Goal: Information Seeking & Learning: Learn about a topic

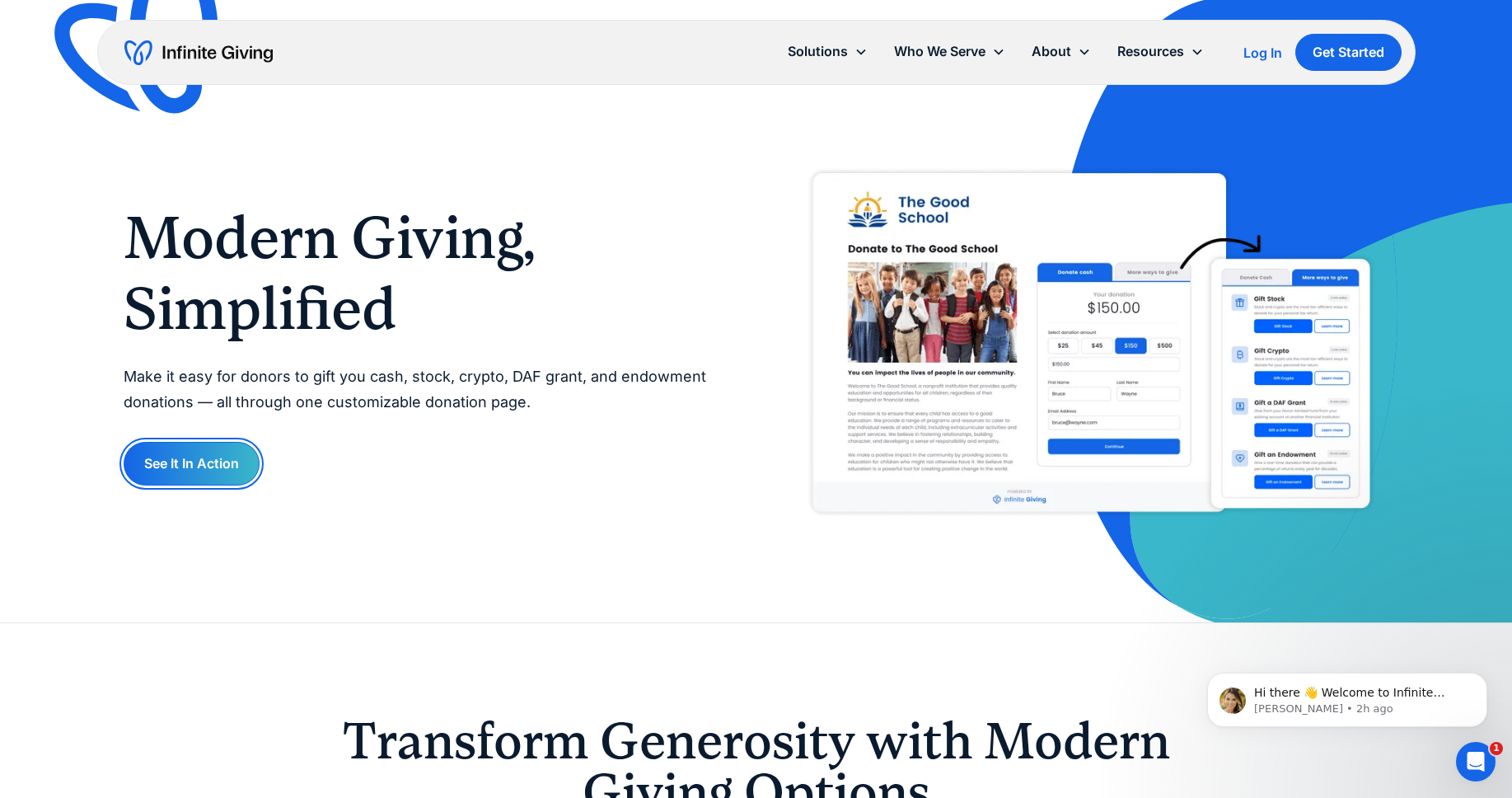
click at [224, 472] on link "See It In Action" at bounding box center [191, 463] width 136 height 44
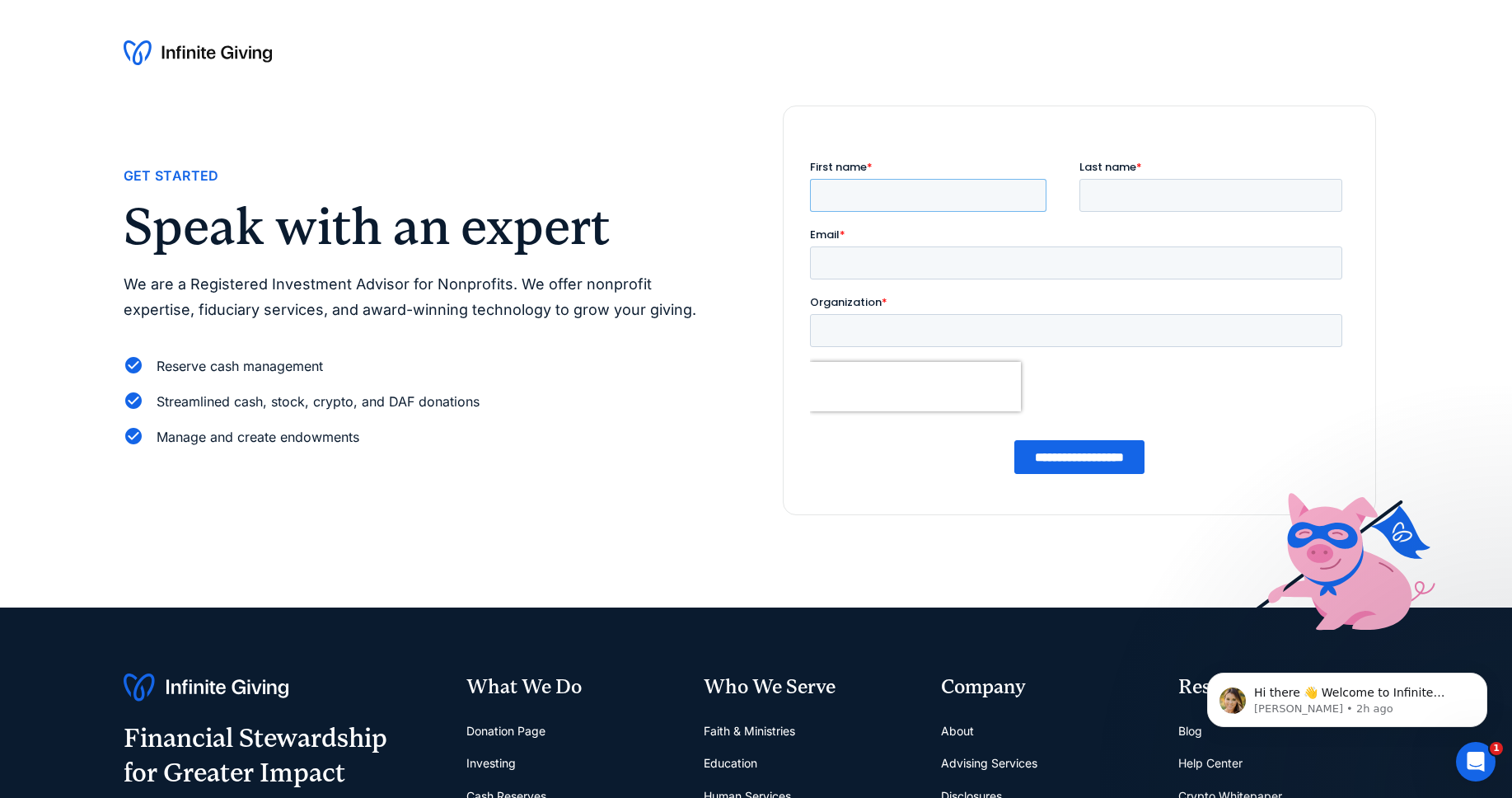
click at [882, 180] on input "First name *" at bounding box center [927, 195] width 237 height 33
type input "*******"
click at [1178, 164] on label "Last name *" at bounding box center [1213, 167] width 269 height 17
click at [1178, 179] on input "Last name *" at bounding box center [1209, 195] width 262 height 33
drag, startPoint x: 1170, startPoint y: 173, endPoint x: 1088, endPoint y: 204, distance: 87.7
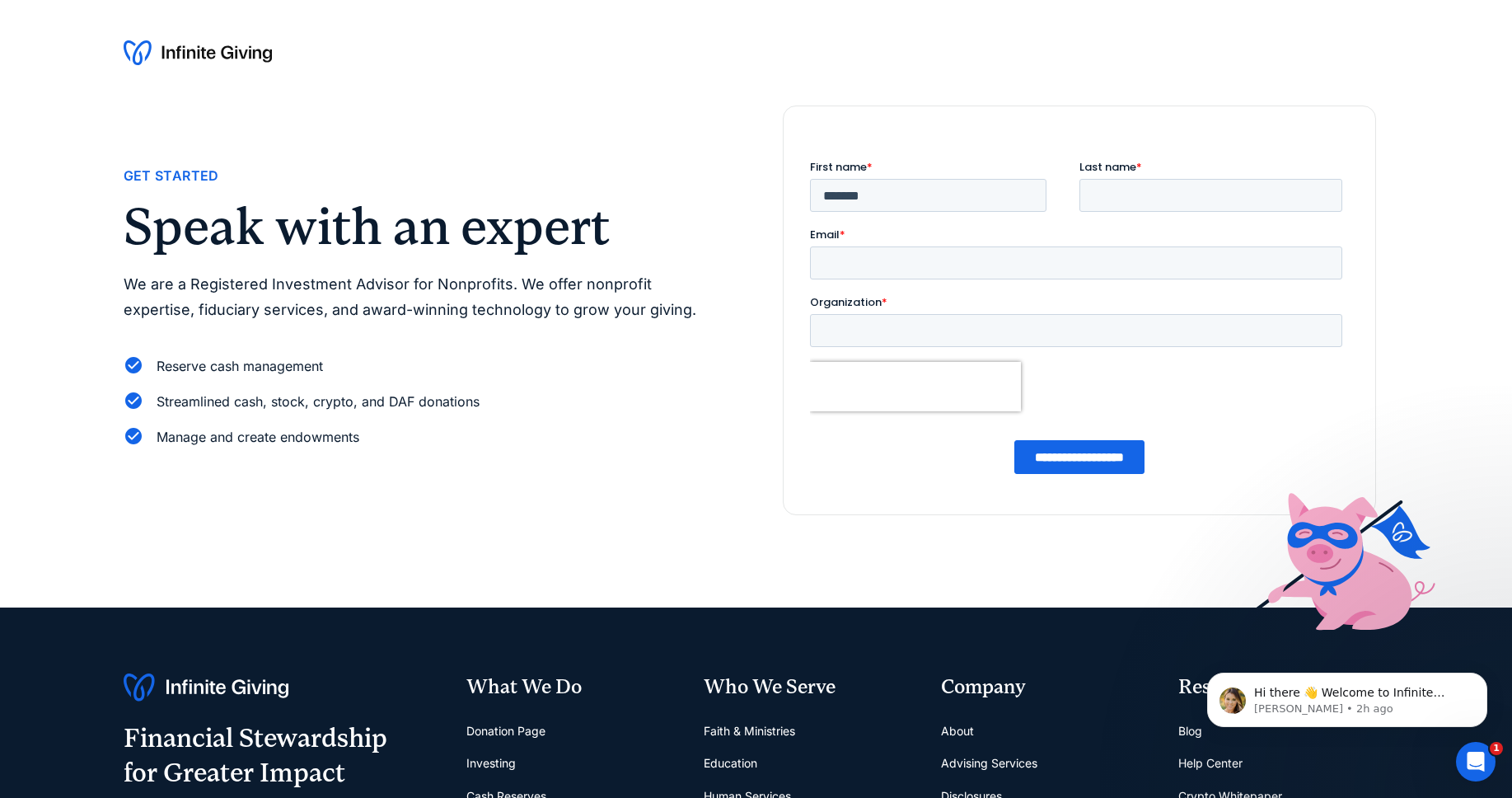
click at [1166, 174] on label "Last name *" at bounding box center [1213, 167] width 269 height 17
click at [1166, 179] on input "Last name *" at bounding box center [1209, 195] width 262 height 33
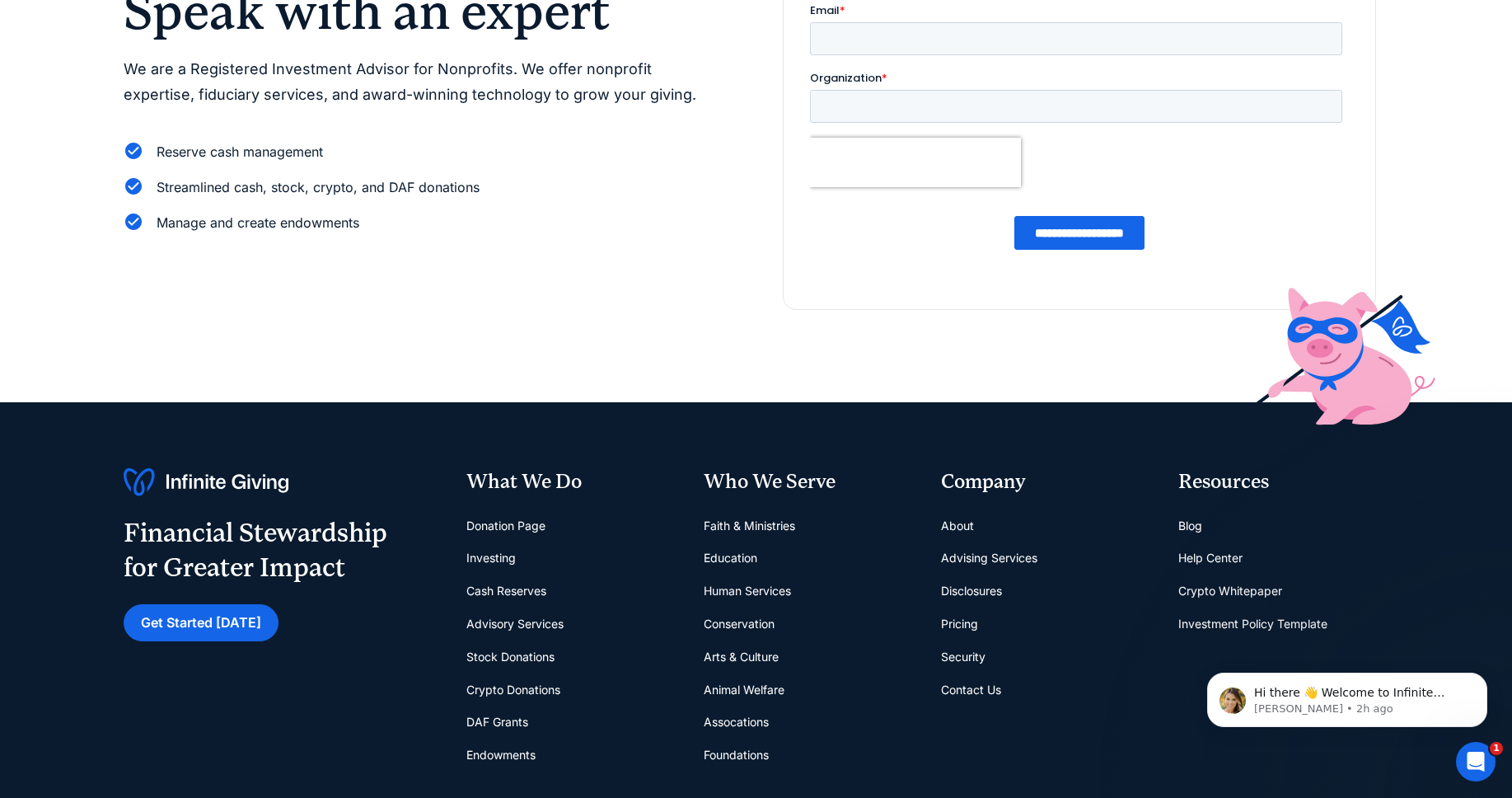
scroll to position [234, 0]
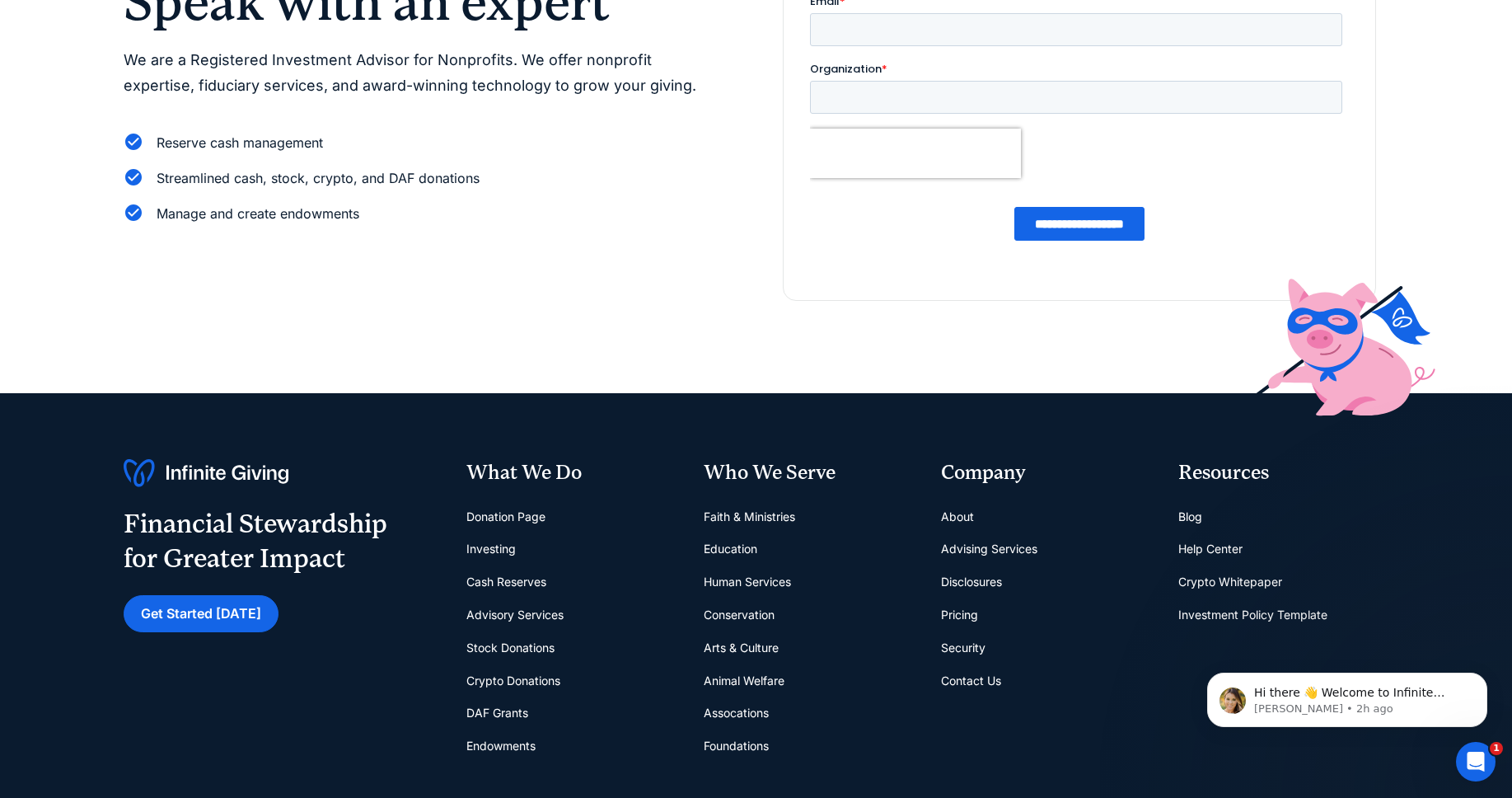
click at [484, 704] on link "DAF Grants" at bounding box center [497, 712] width 61 height 33
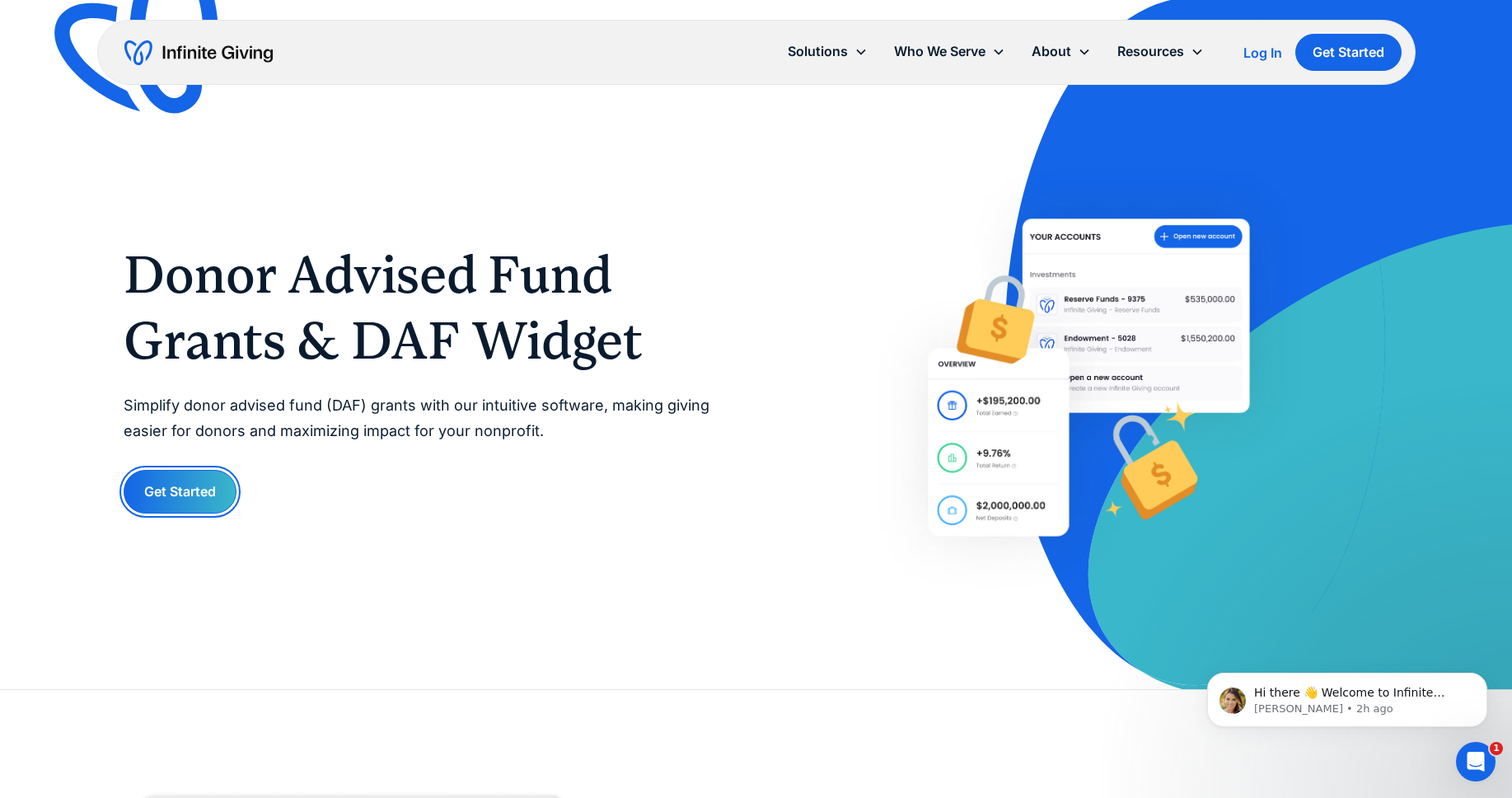
click at [172, 481] on link "Get Started" at bounding box center [180, 491] width 113 height 44
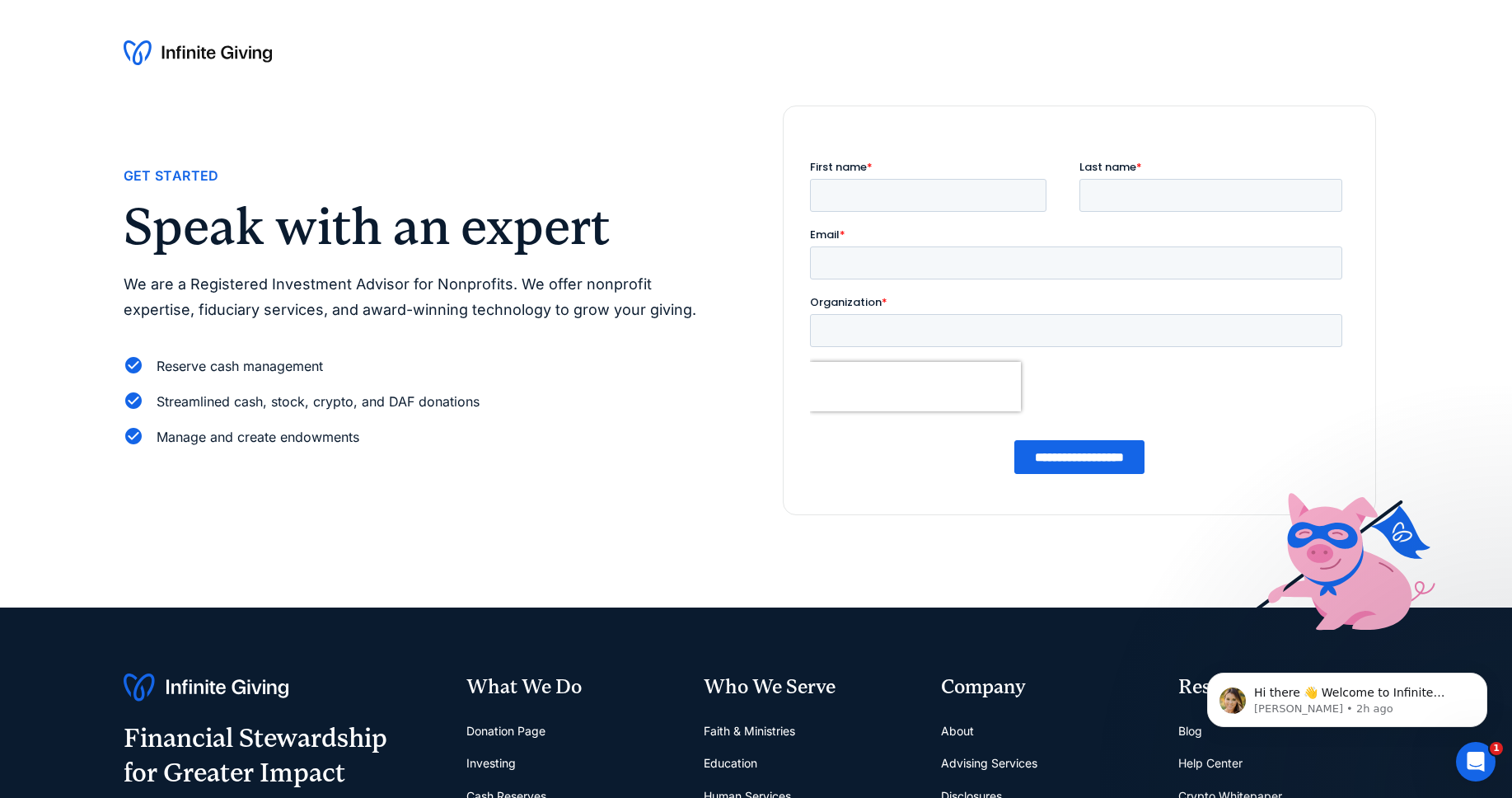
click at [217, 56] on img at bounding box center [198, 52] width 149 height 27
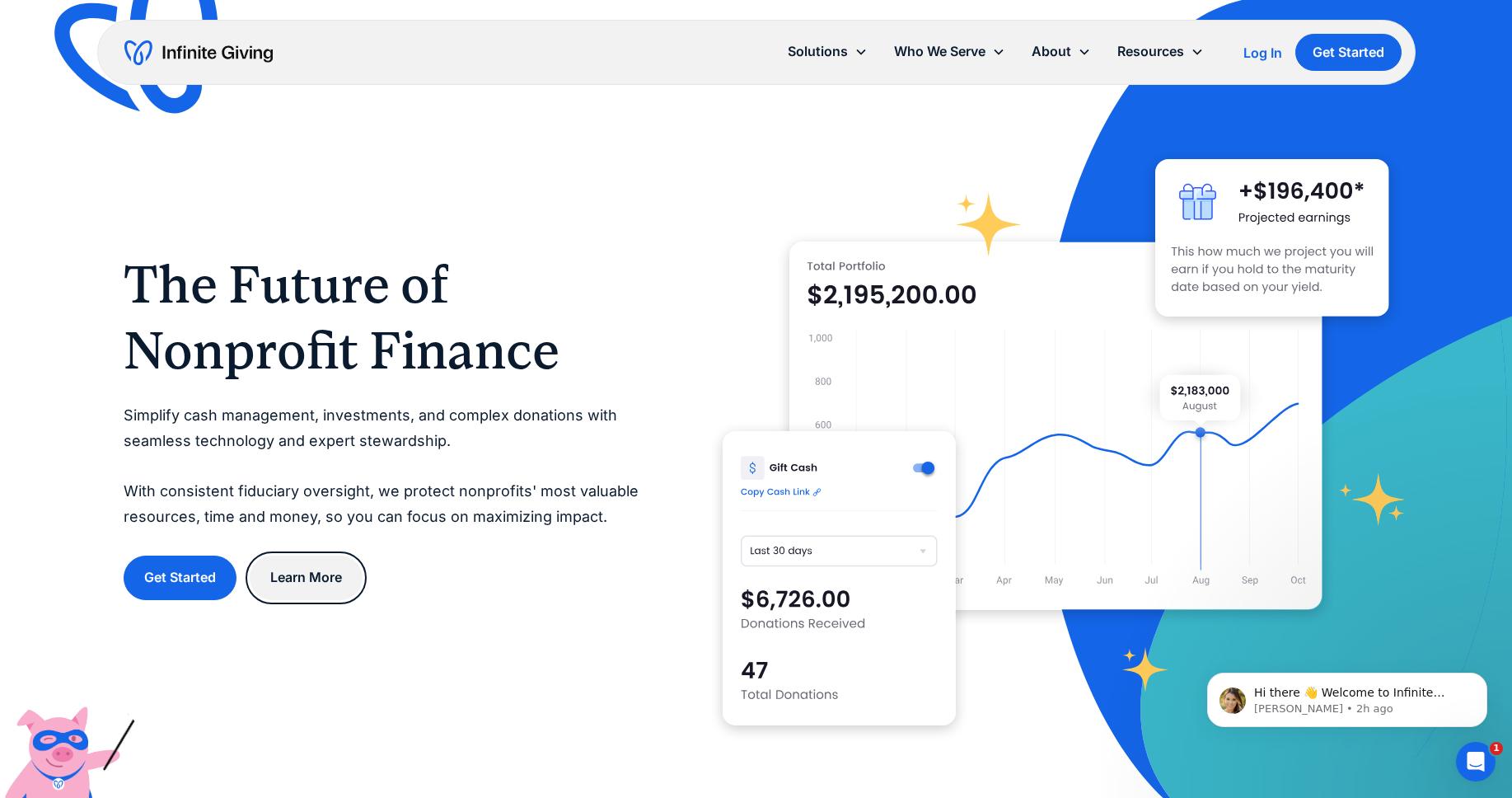
click at [301, 589] on link "Learn More" at bounding box center [306, 577] width 113 height 44
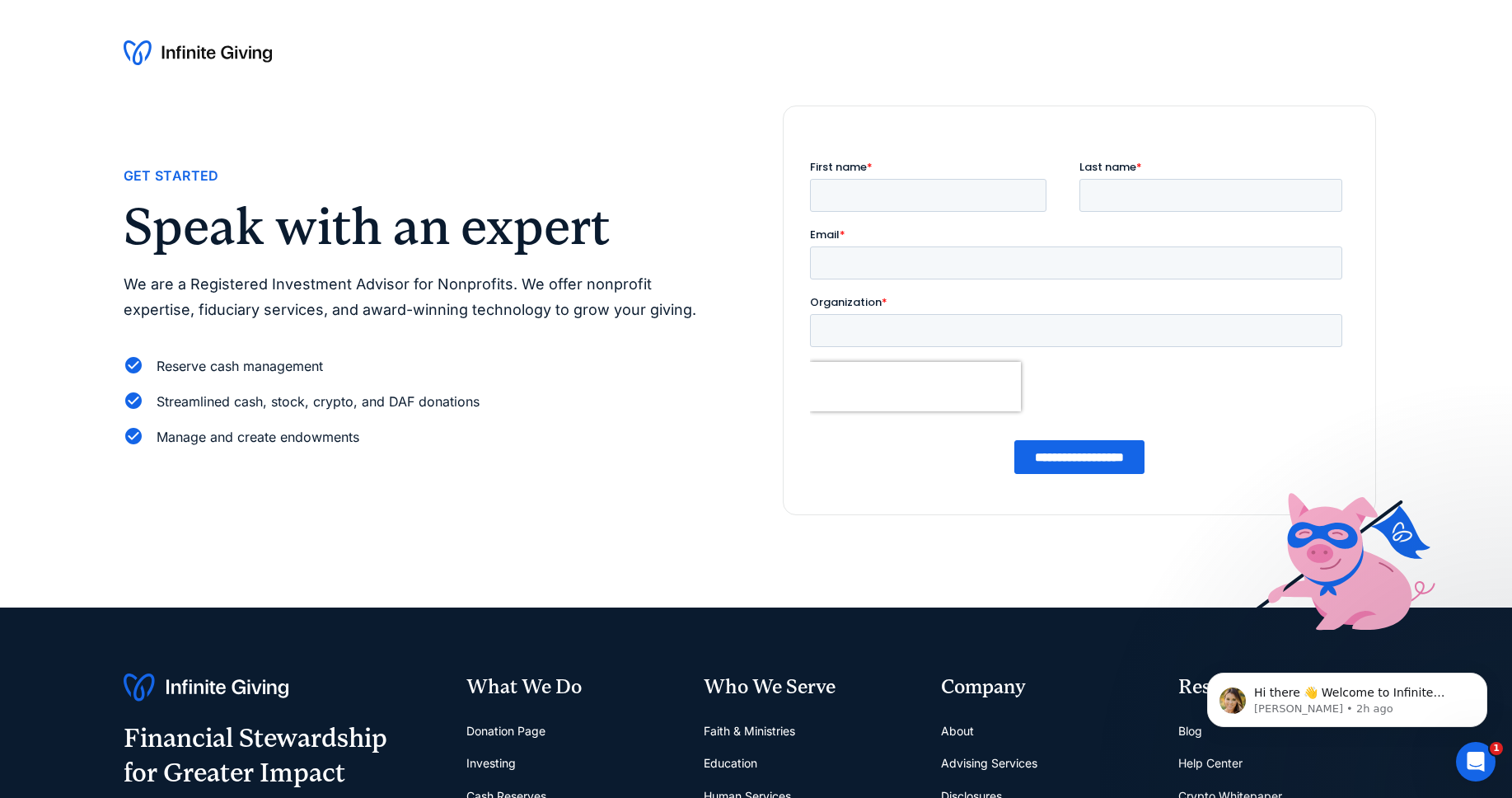
click at [179, 47] on img at bounding box center [198, 52] width 149 height 27
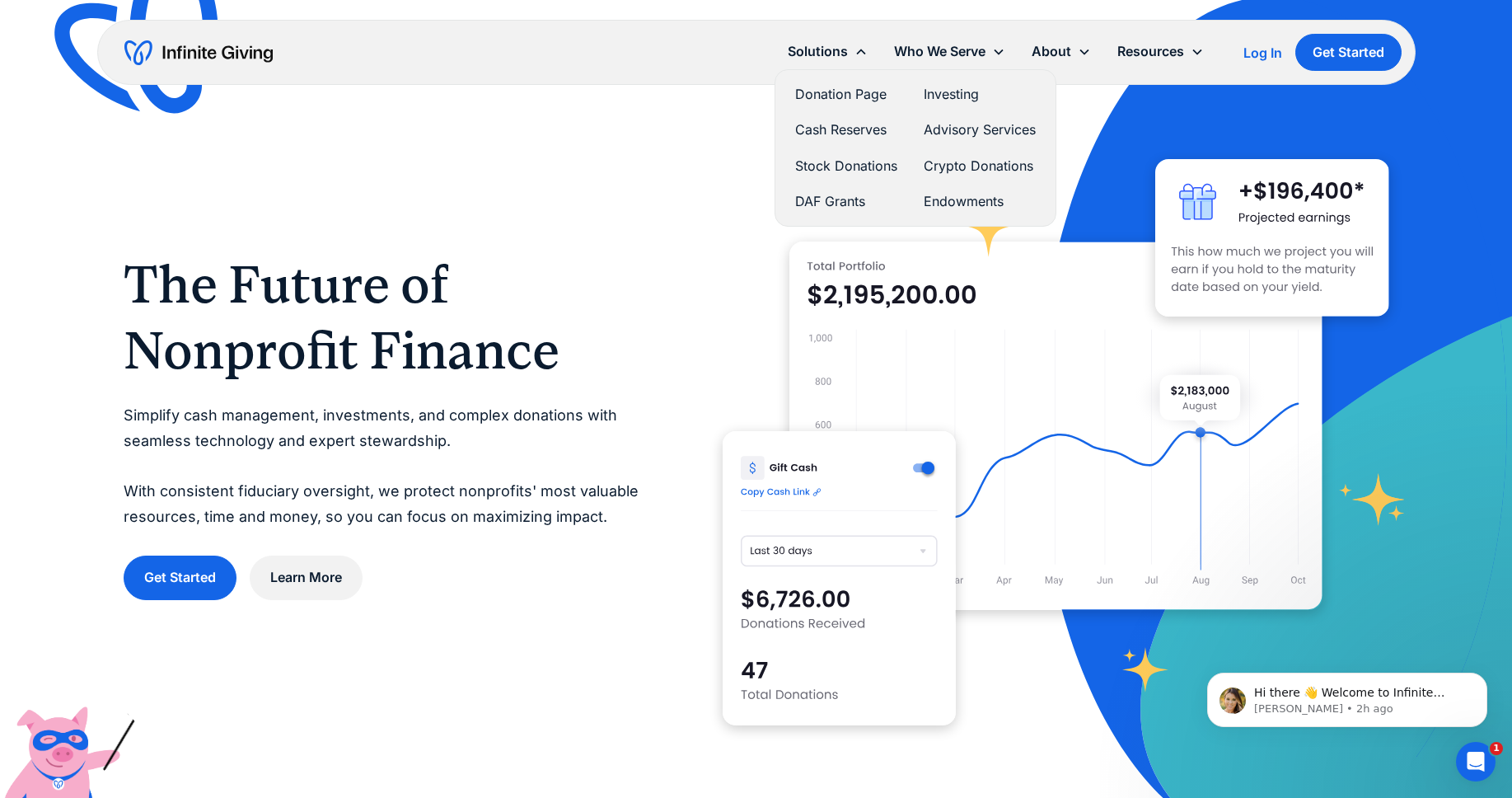
click at [838, 164] on link "Stock Donations" at bounding box center [846, 165] width 102 height 22
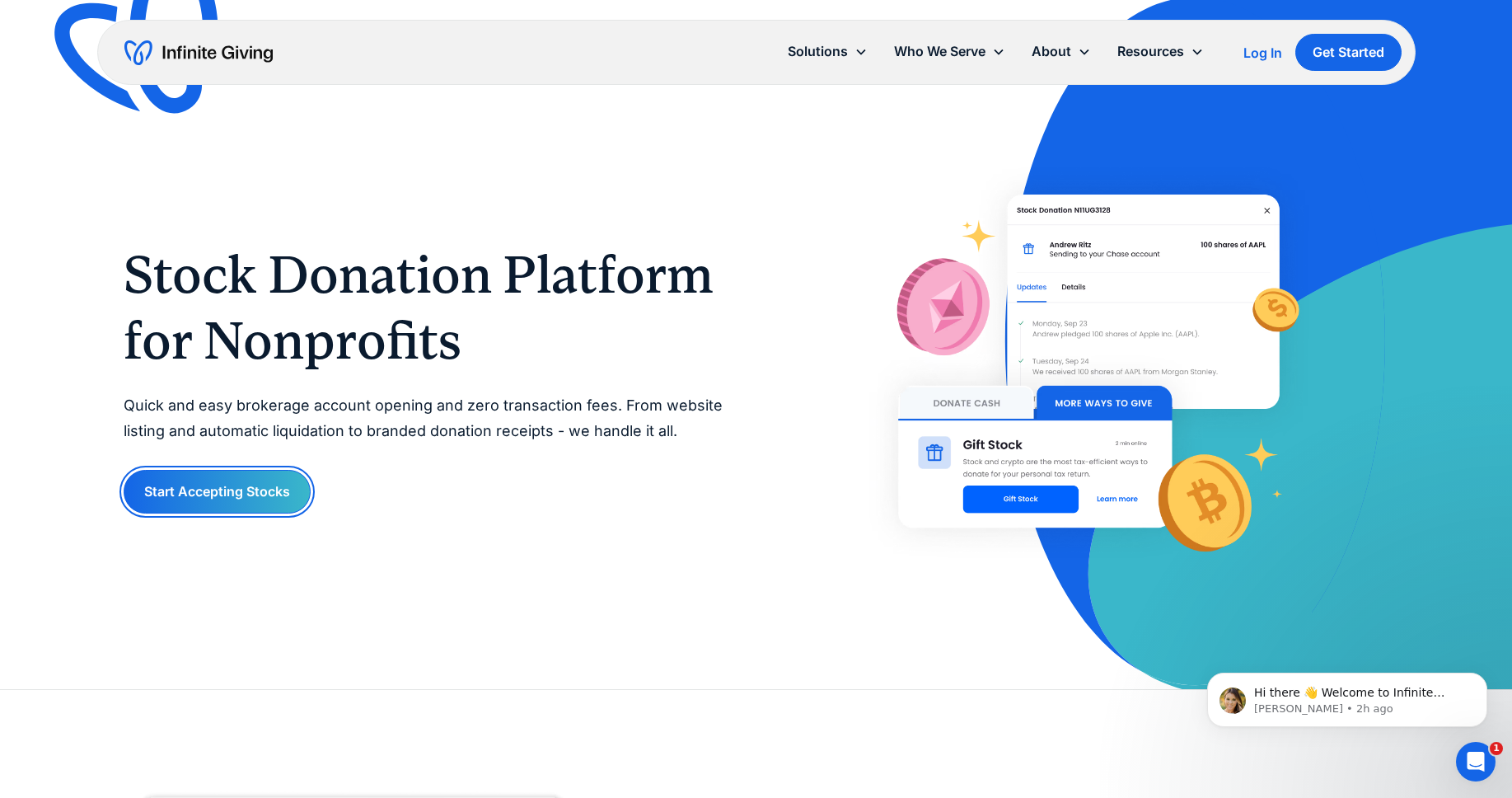
click at [242, 484] on link "Start Accepting Stocks" at bounding box center [217, 491] width 187 height 44
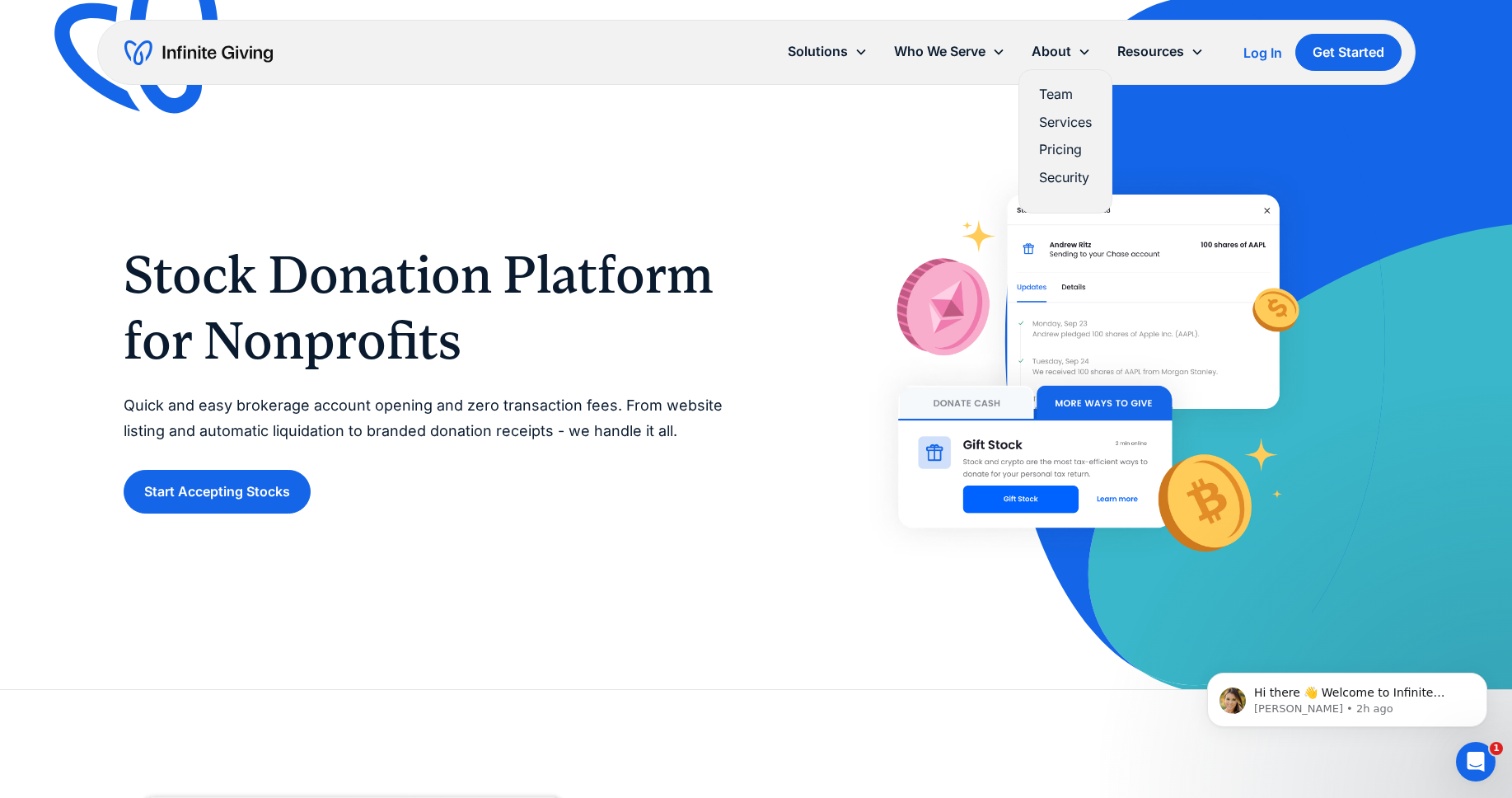
click at [1070, 151] on link "Pricing" at bounding box center [1064, 150] width 52 height 22
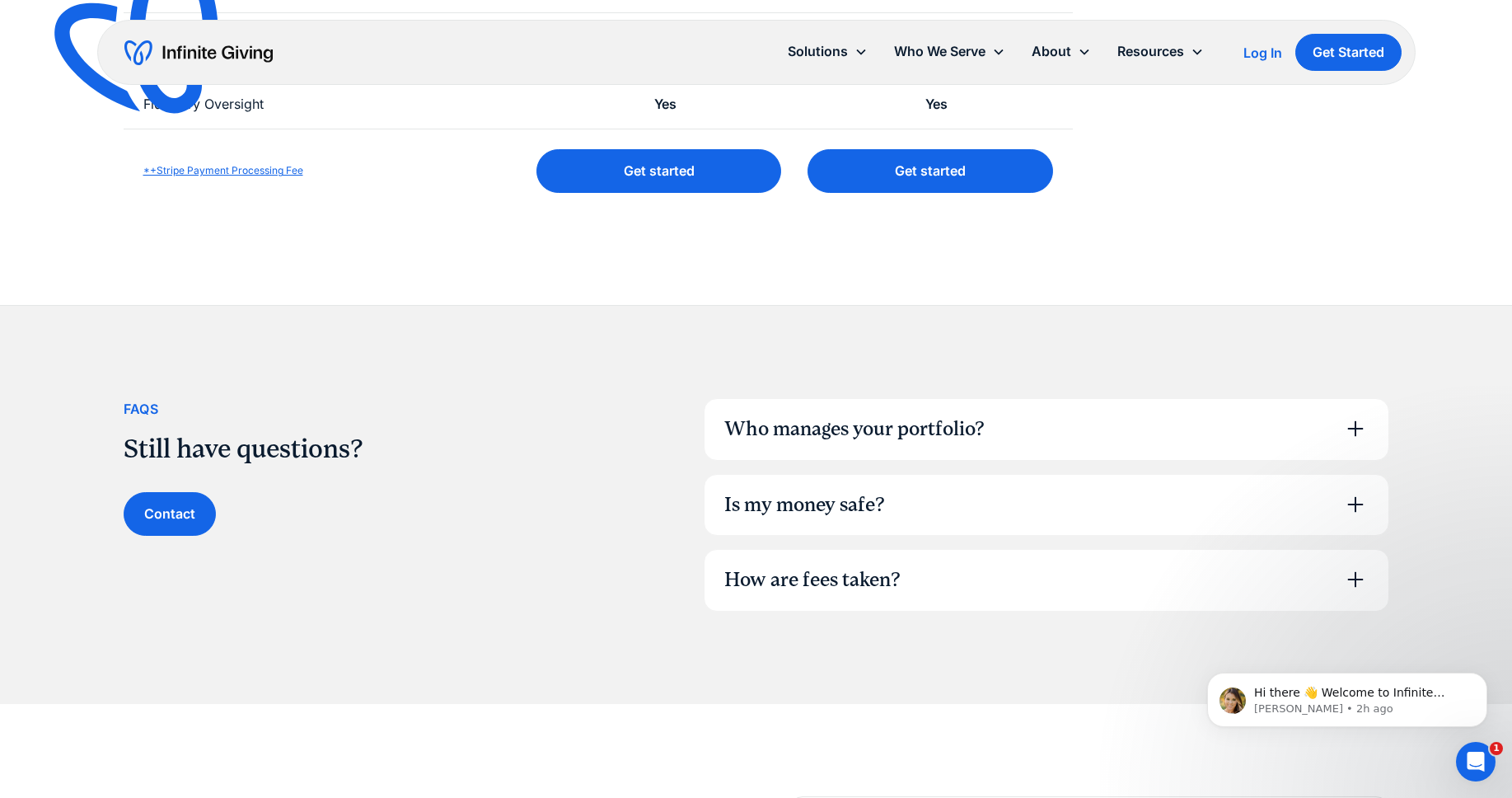
scroll to position [866, 0]
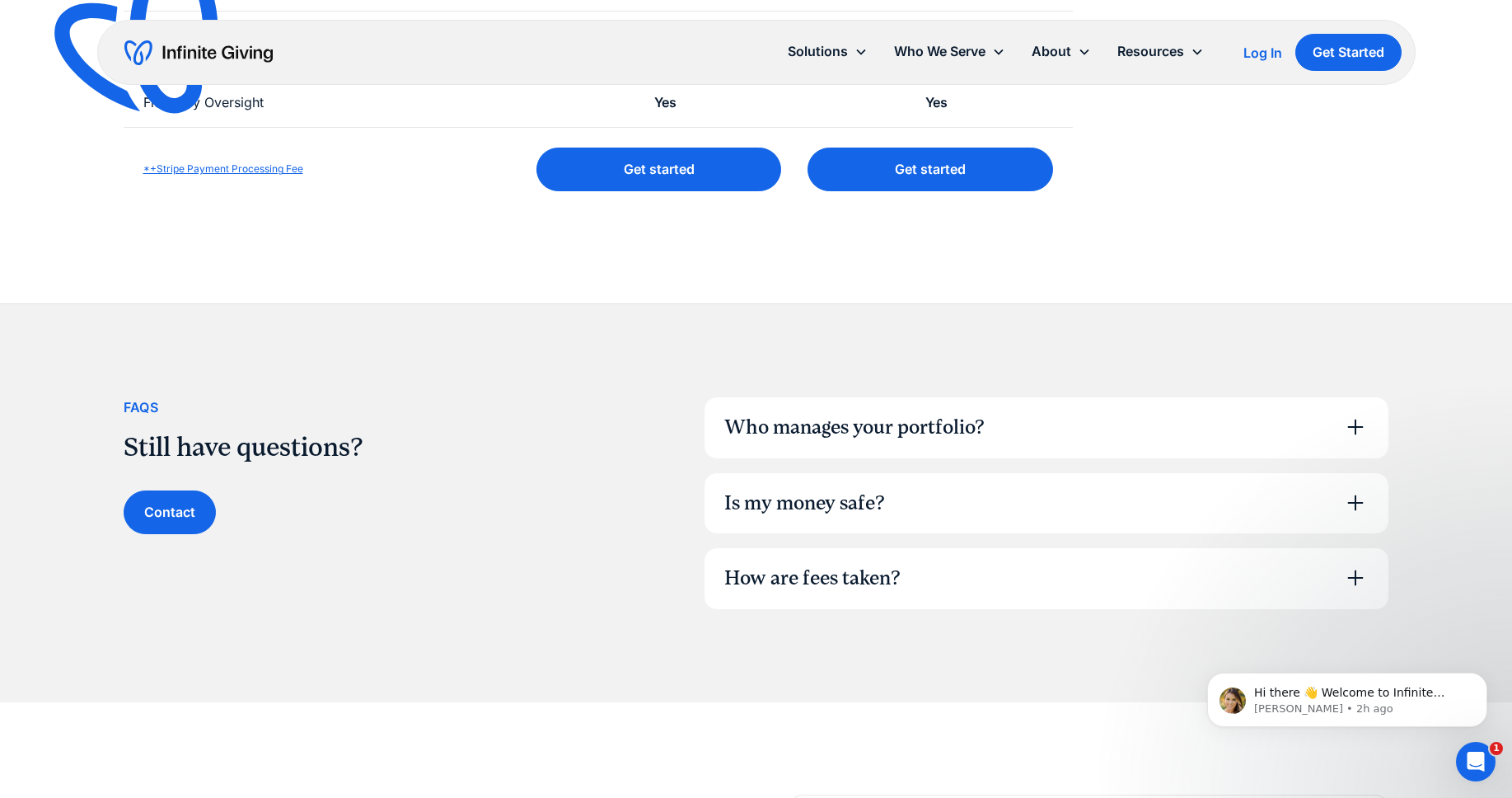
click at [1073, 412] on div "Who manages your portfolio?" at bounding box center [1047, 428] width 684 height 61
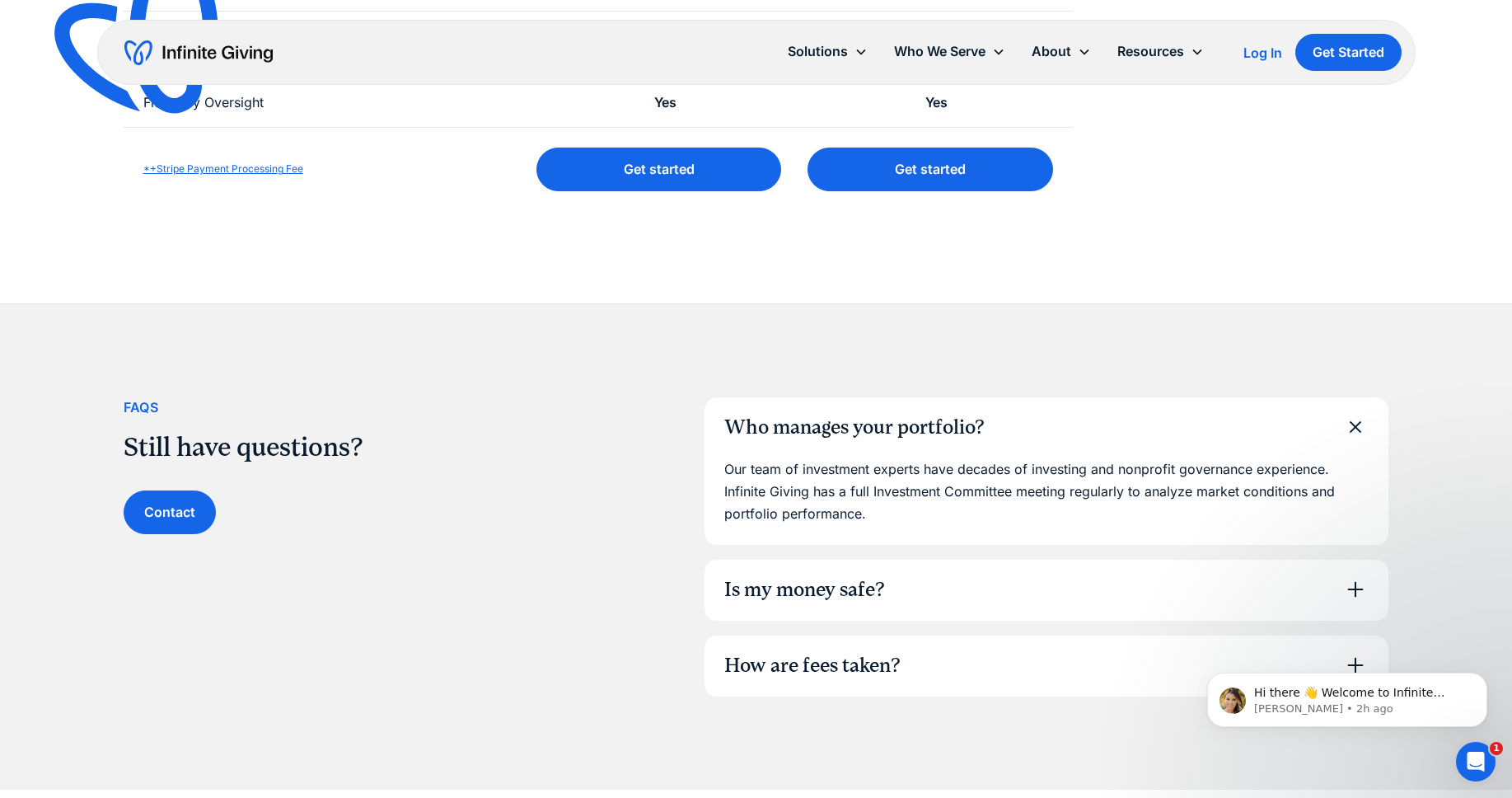
click at [989, 572] on div "Is my money safe?" at bounding box center [1047, 590] width 684 height 61
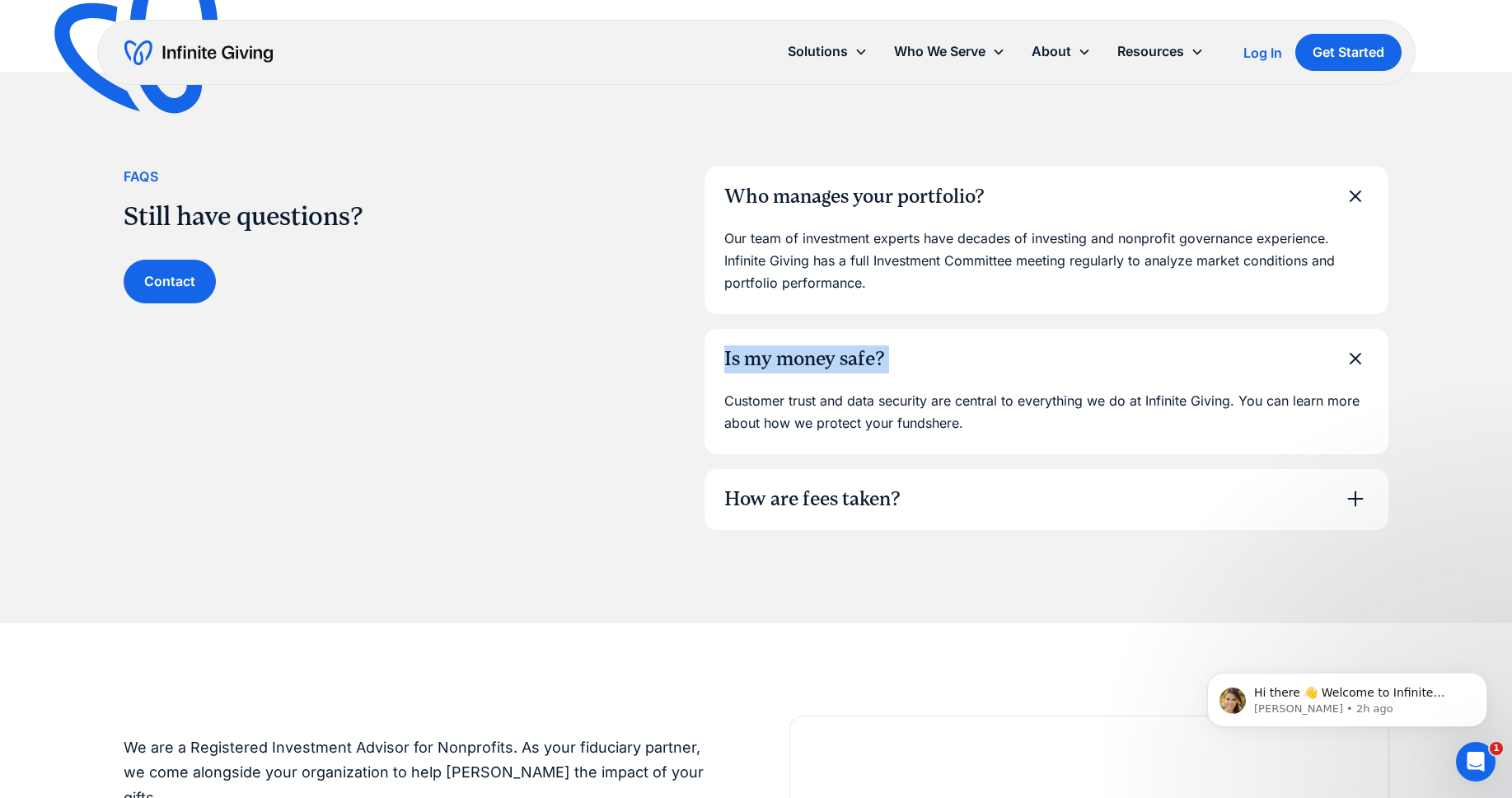
scroll to position [1097, 0]
click at [972, 502] on div "How are fees taken?" at bounding box center [1047, 500] width 684 height 61
